Goal: Contribute content: Contribute content

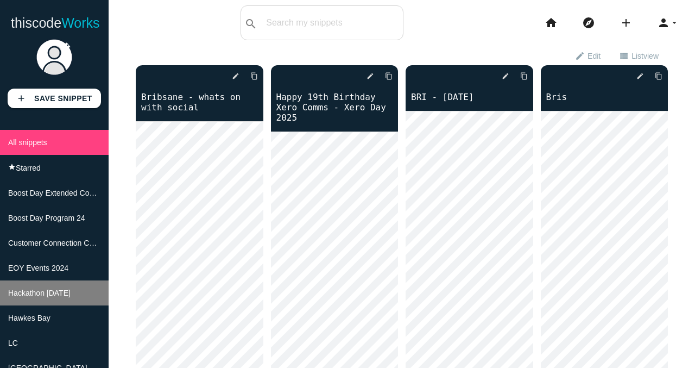
click at [65, 295] on span "Hackathon [DATE]" at bounding box center [39, 292] width 62 height 9
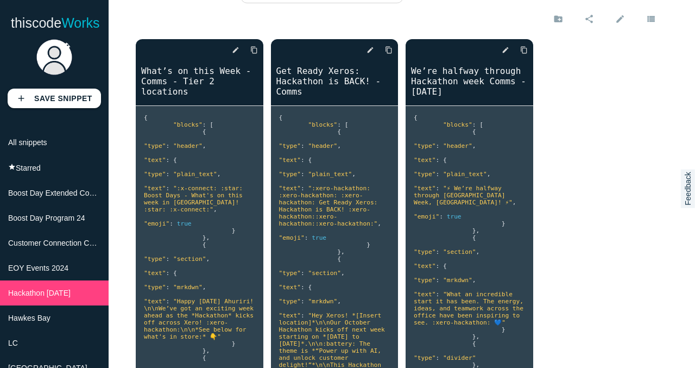
scroll to position [36, 0]
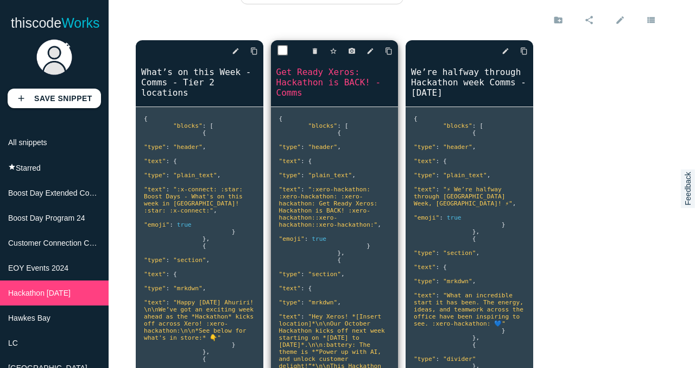
click at [338, 83] on link "Get Ready Xeros: Hackathon is BACK! - Comms" at bounding box center [335, 82] width 128 height 33
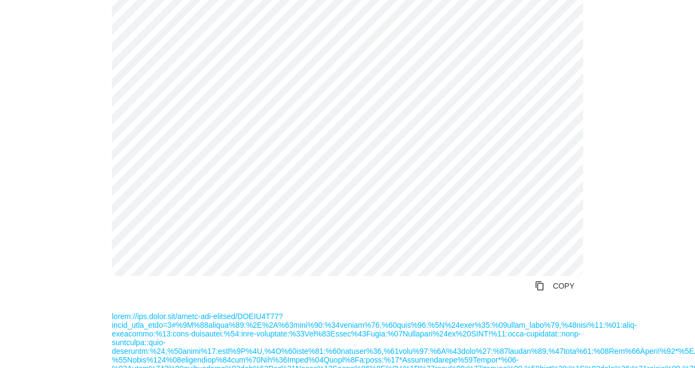
scroll to position [694, 0]
click at [568, 286] on link "content_copy COPY" at bounding box center [554, 287] width 57 height 20
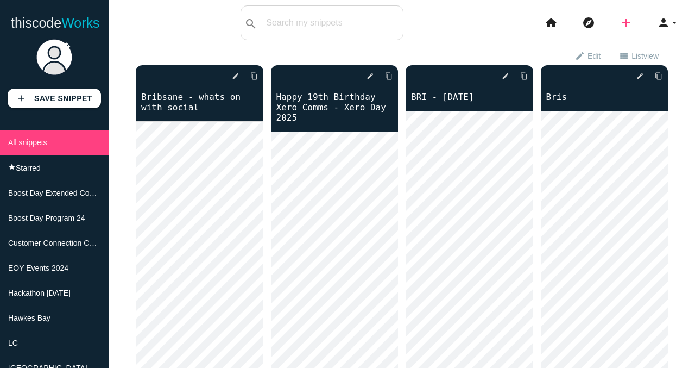
click at [625, 26] on icon "add" at bounding box center [625, 22] width 13 height 35
click at [661, 22] on link "code Snippet" at bounding box center [649, 18] width 76 height 27
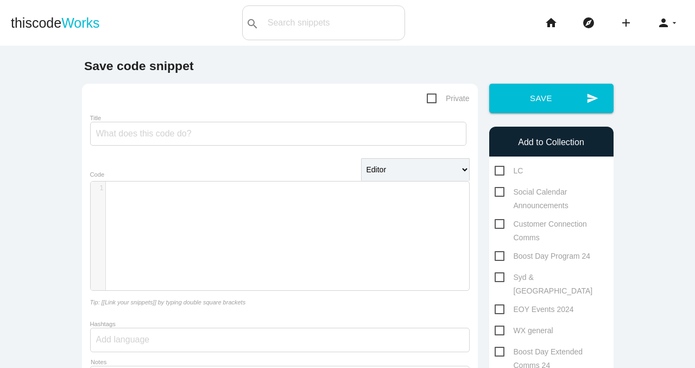
scroll to position [3, 0]
click at [175, 196] on div "​ x 1 ​" at bounding box center [288, 243] width 395 height 125
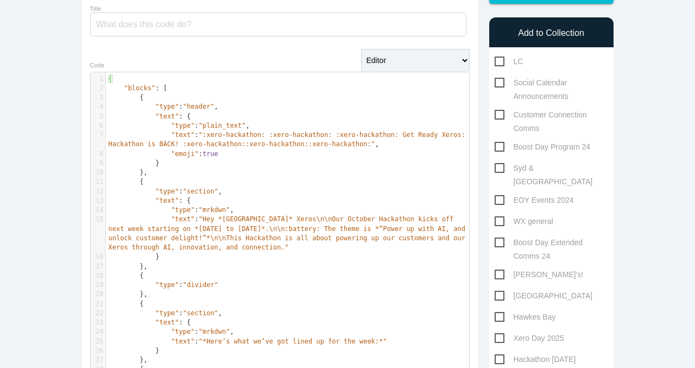
scroll to position [0, 0]
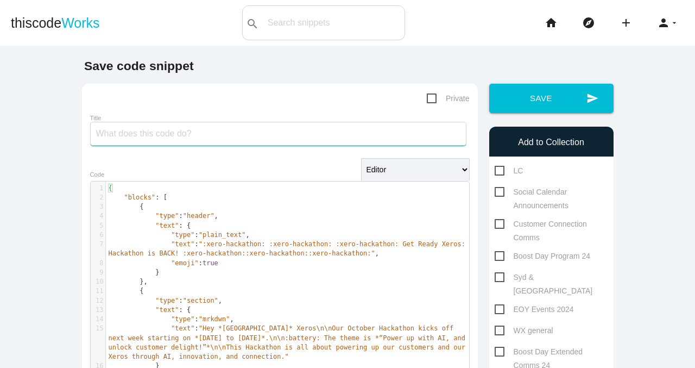
click at [182, 134] on input "Title" at bounding box center [278, 134] width 376 height 24
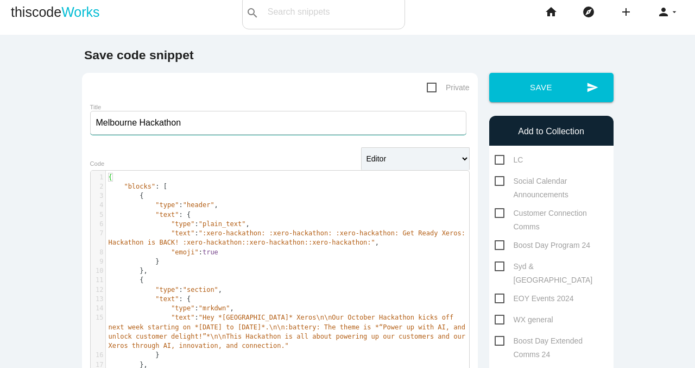
scroll to position [25, 0]
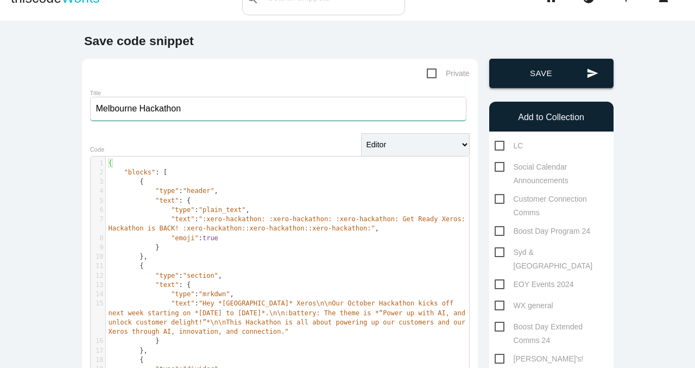
type input "Melbourne Hackathon"
click at [565, 74] on button "send Save" at bounding box center [551, 73] width 124 height 29
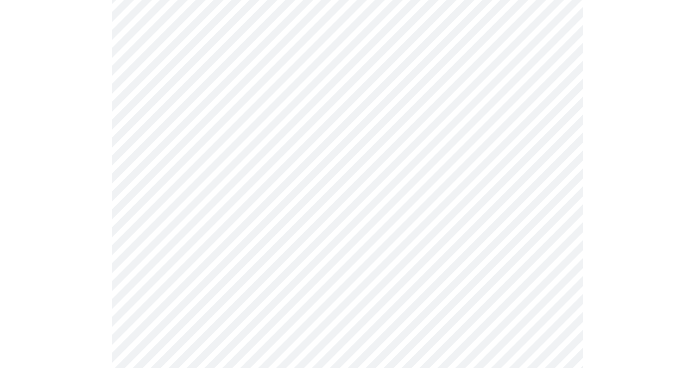
scroll to position [315, 0]
